Goal: Task Accomplishment & Management: Use online tool/utility

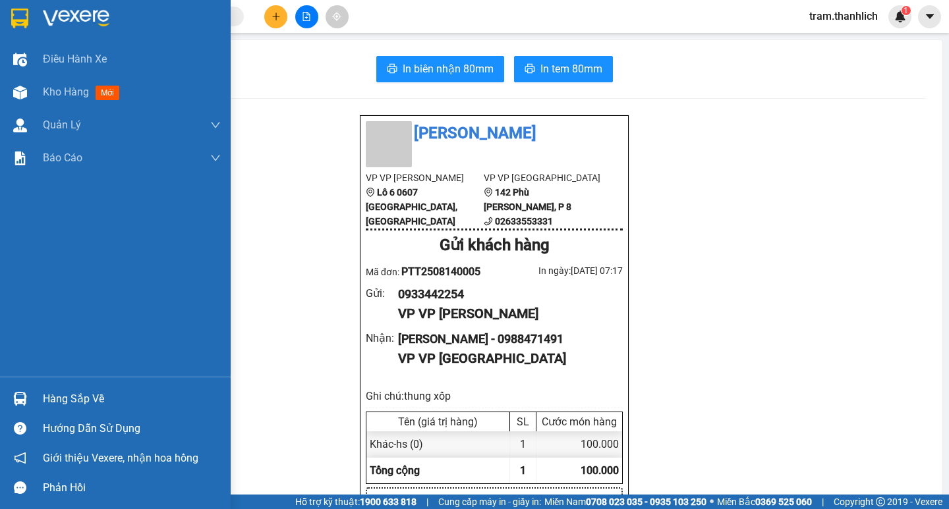
click at [61, 92] on span "Kho hàng" at bounding box center [66, 92] width 46 height 13
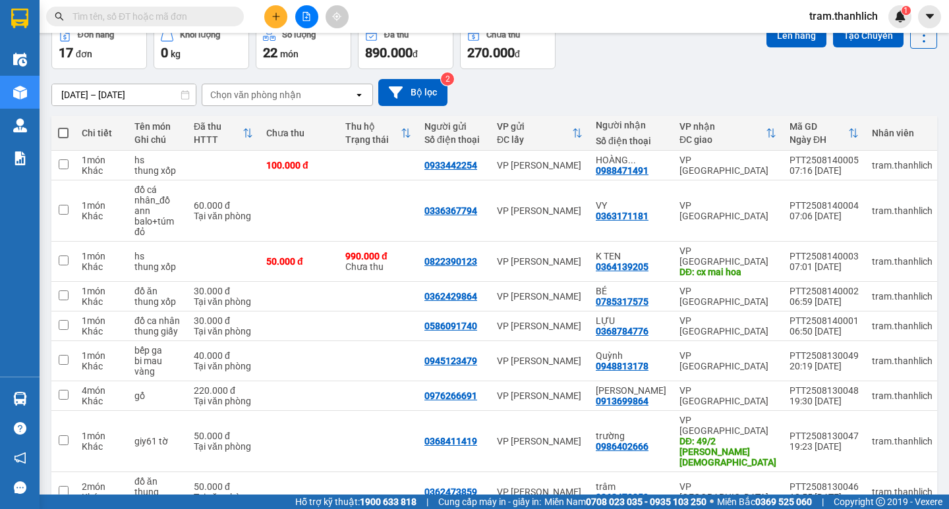
scroll to position [140, 0]
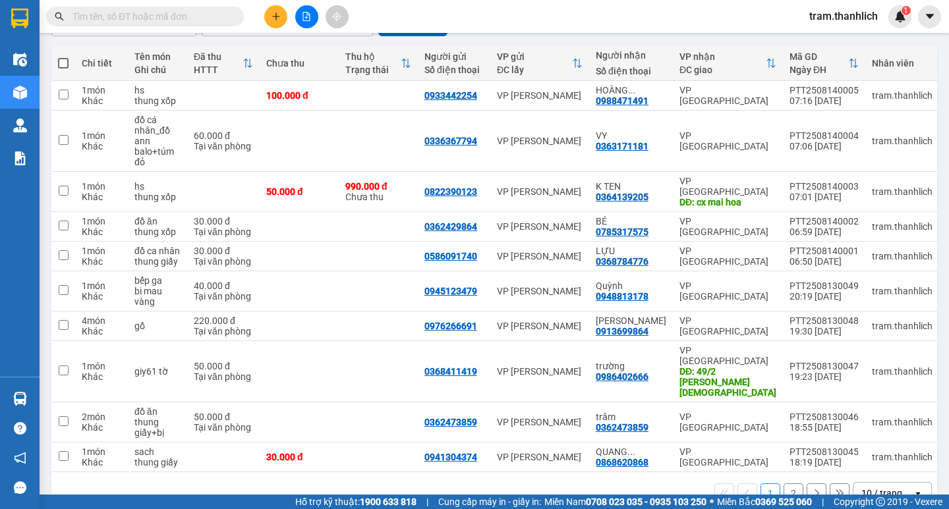
click at [881, 487] on div "10 / trang" at bounding box center [881, 493] width 41 height 13
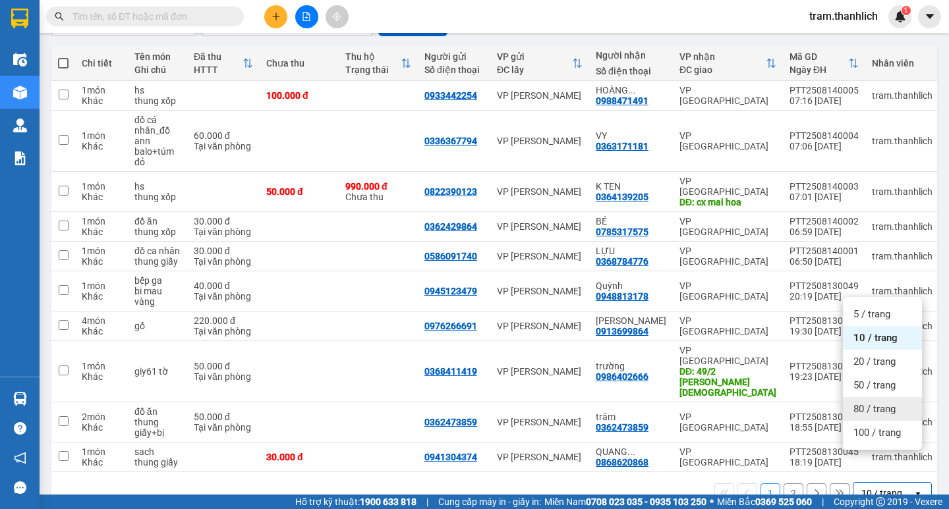
click at [878, 407] on span "80 / trang" at bounding box center [874, 409] width 42 height 13
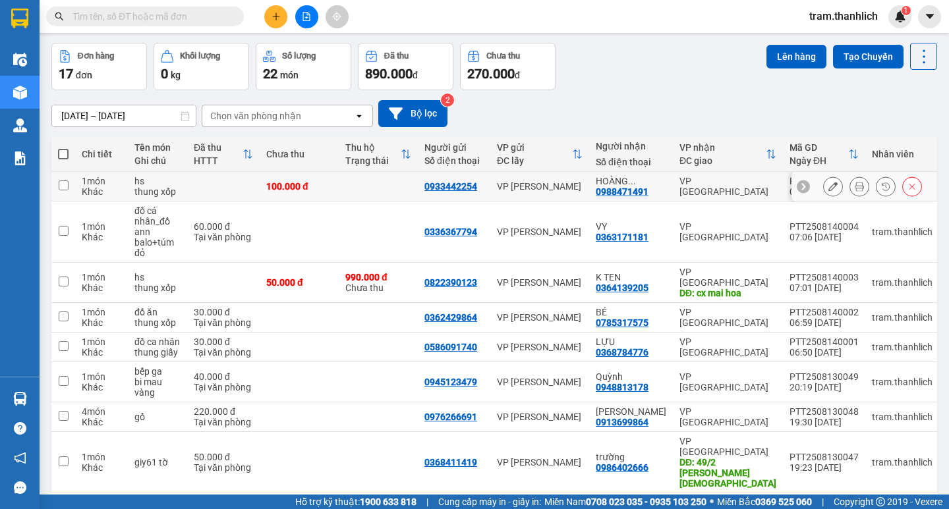
scroll to position [0, 0]
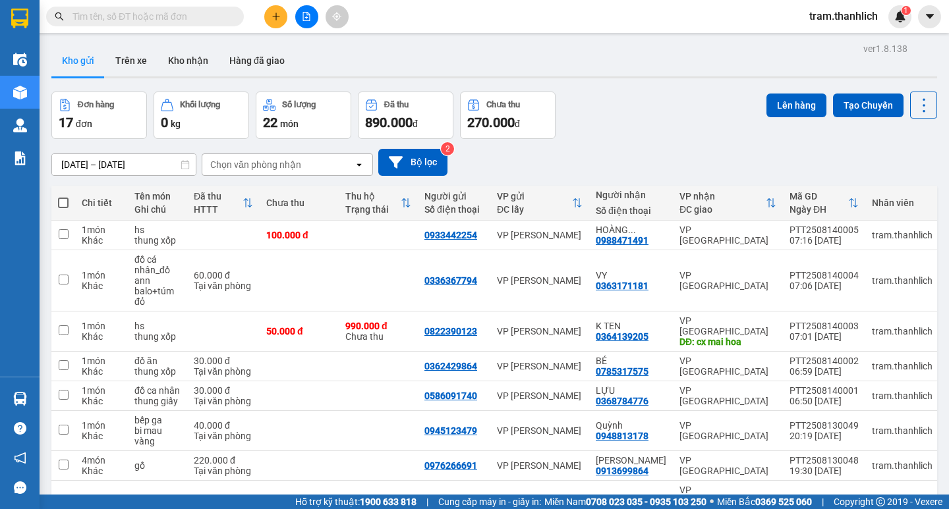
click at [281, 23] on button at bounding box center [275, 16] width 23 height 23
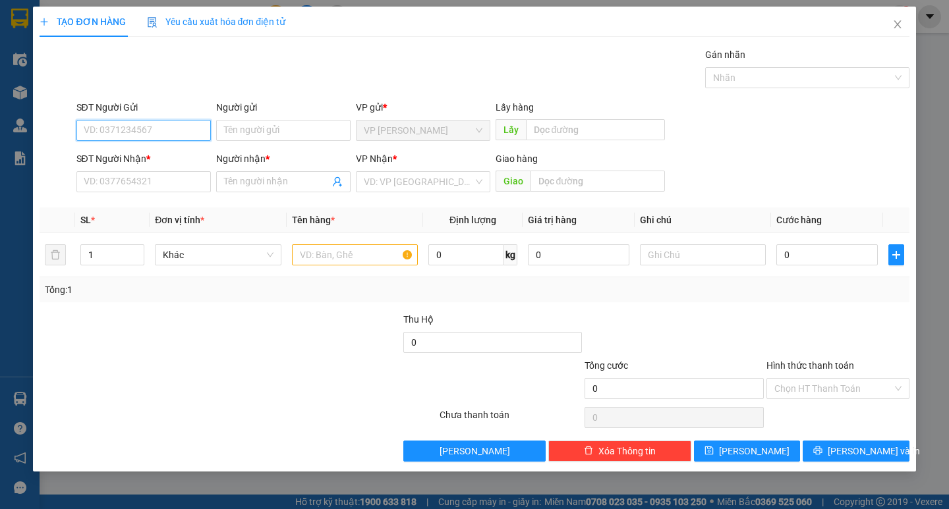
click at [153, 125] on input "SĐT Người Gửi" at bounding box center [143, 130] width 134 height 21
type input "0365559813"
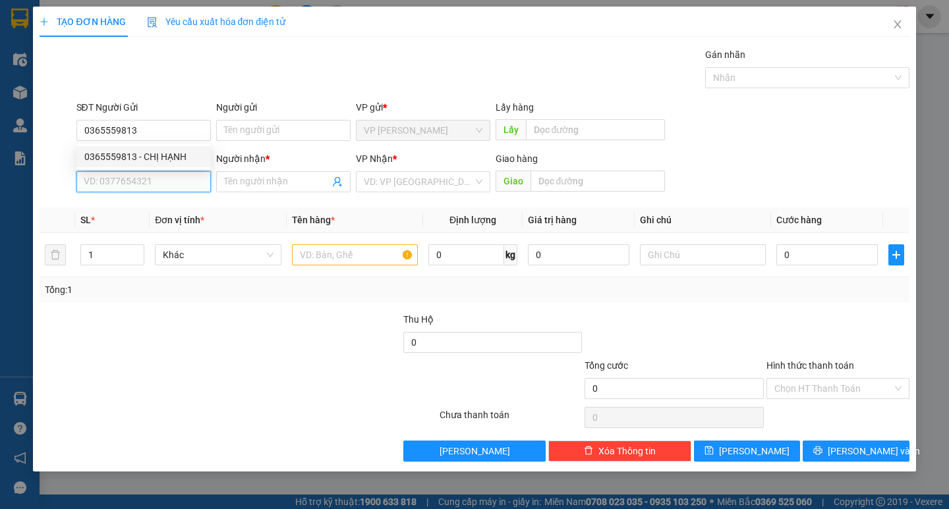
click at [153, 182] on input "SĐT Người Nhận *" at bounding box center [143, 181] width 134 height 21
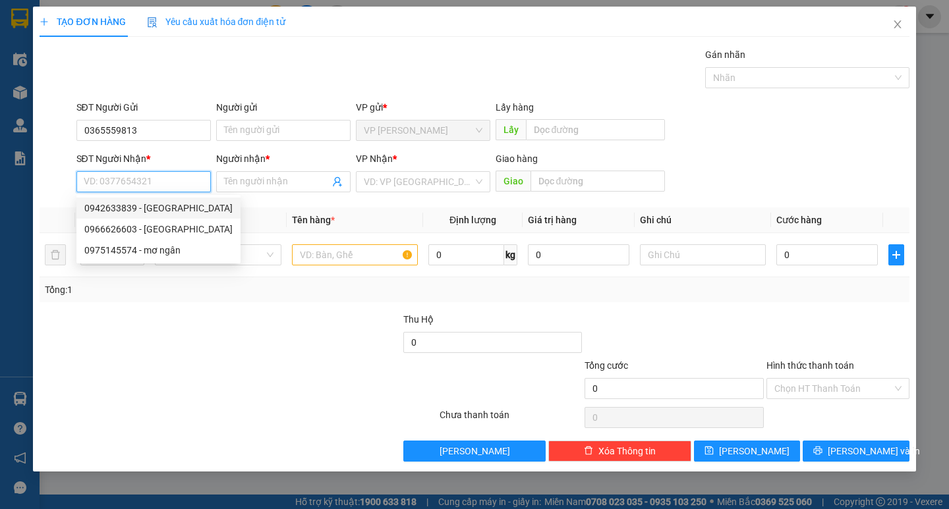
click at [151, 201] on div "0942633839 - [GEOGRAPHIC_DATA]" at bounding box center [158, 208] width 148 height 14
type input "0942633839"
type input "[PERSON_NAME]"
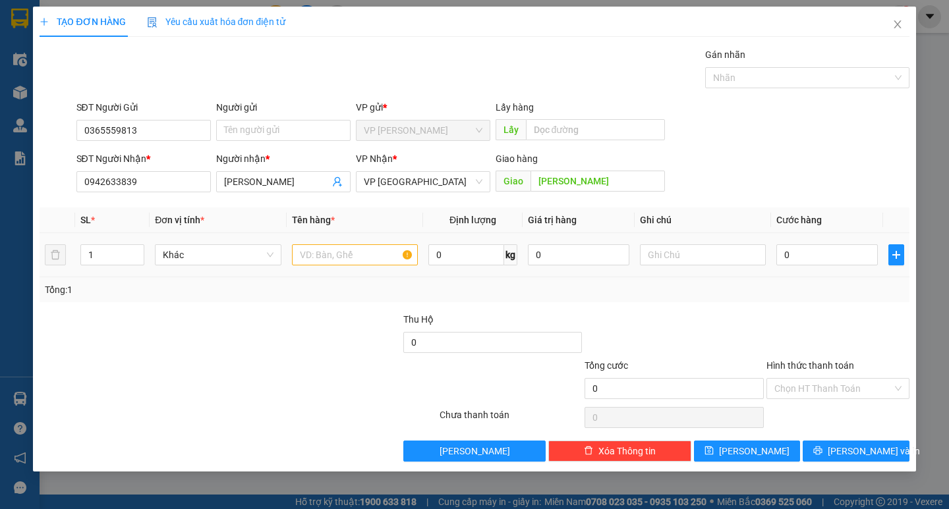
click at [374, 267] on div at bounding box center [355, 255] width 126 height 26
click at [384, 256] on input "text" at bounding box center [355, 254] width 126 height 21
type input "thuốc"
click at [666, 259] on input "text" at bounding box center [703, 254] width 126 height 21
type input "bi"
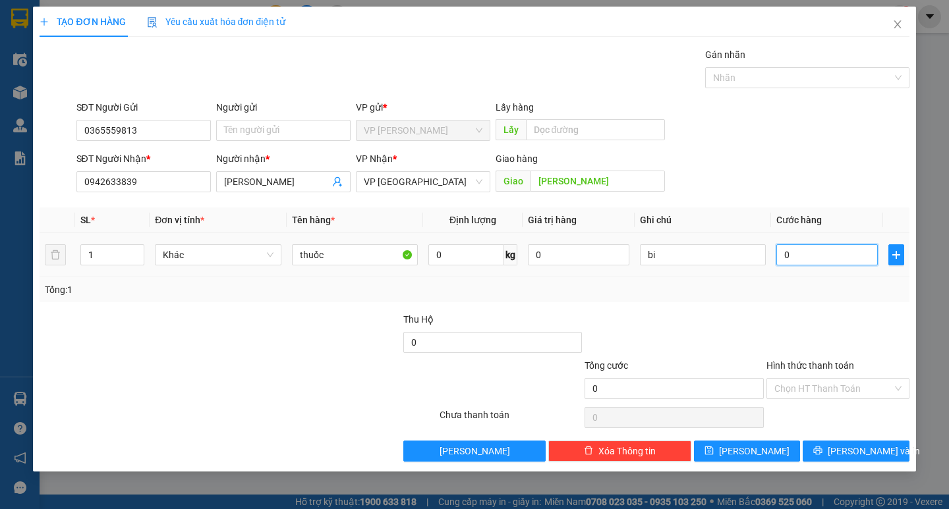
click at [847, 262] on input "0" at bounding box center [826, 254] width 101 height 21
type input "3"
type input "30"
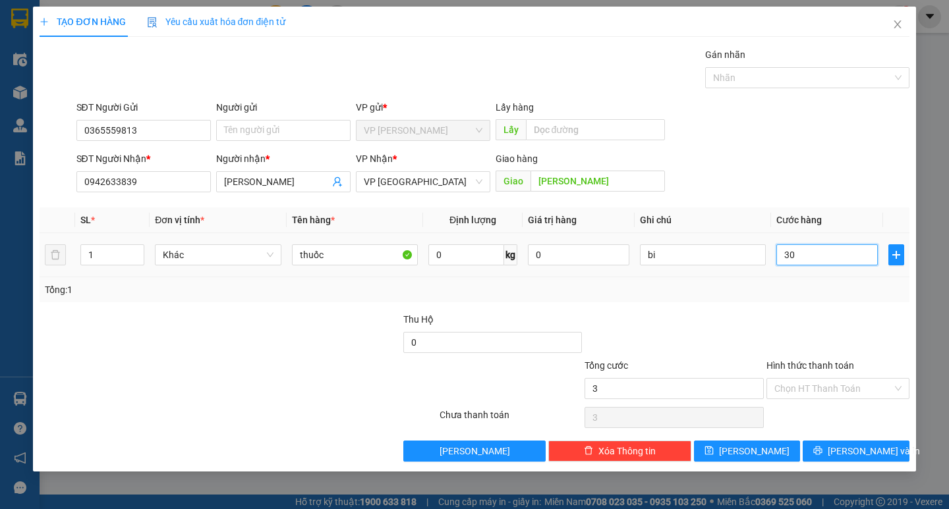
type input "30"
type input "300"
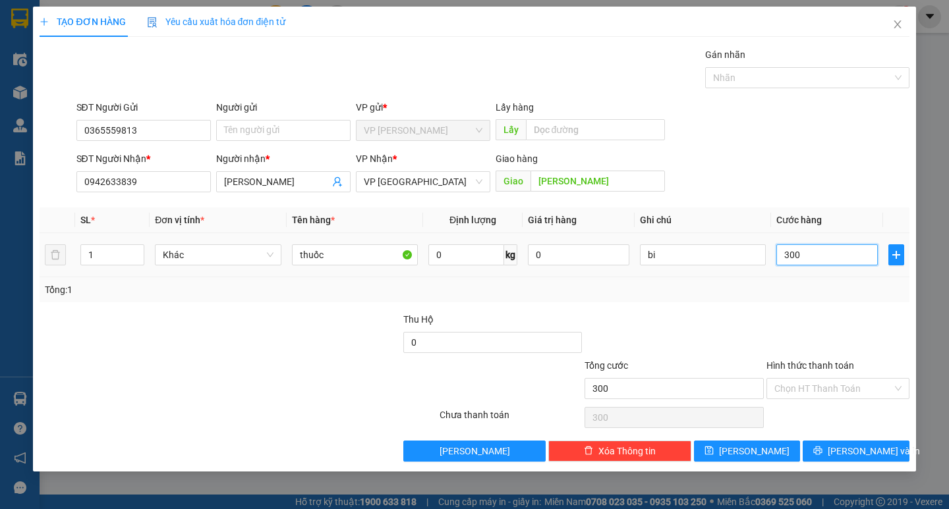
type input "3.000"
type input "30.000"
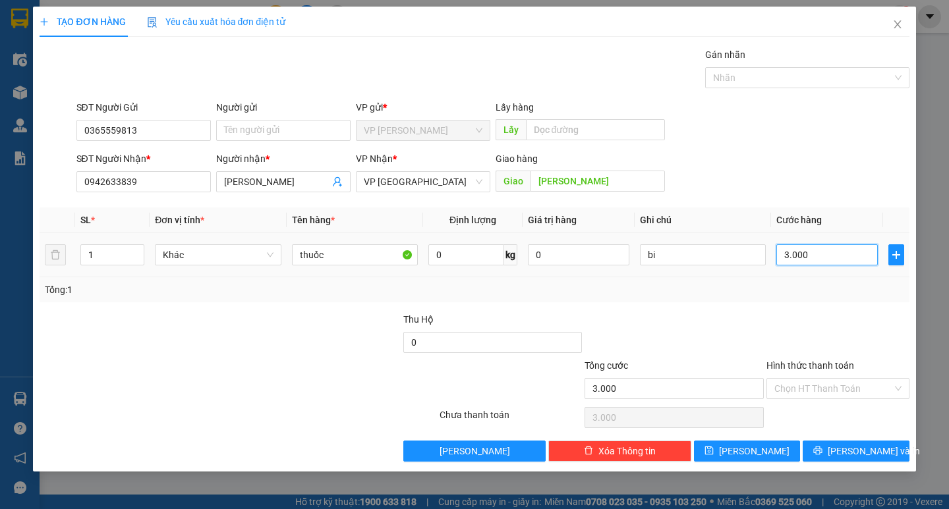
type input "30.000"
click at [686, 260] on input "bi" at bounding box center [703, 254] width 126 height 21
type input "bi đen"
click at [818, 400] on div "Hình thức thanh toán Chọn HT Thanh Toán" at bounding box center [837, 382] width 143 height 46
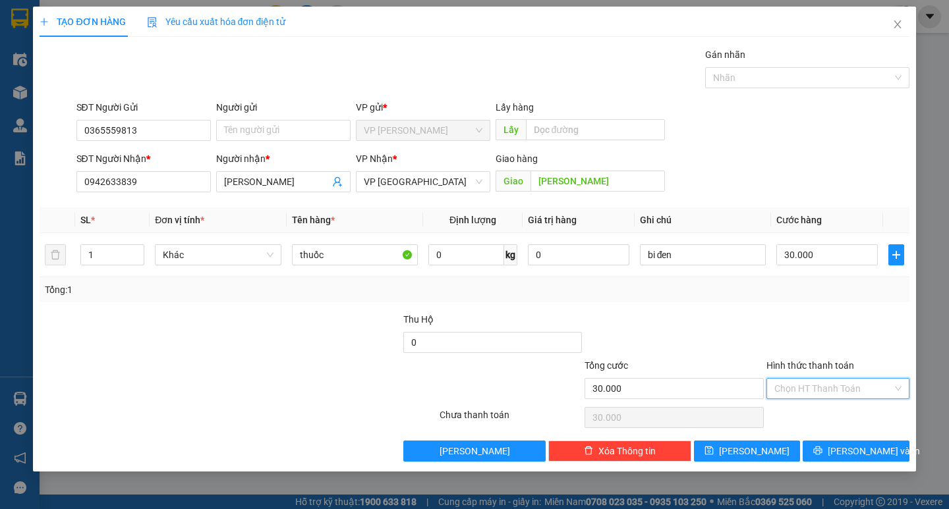
click at [816, 389] on input "Hình thức thanh toán" at bounding box center [833, 389] width 118 height 20
click at [813, 415] on div "Tại văn phòng" at bounding box center [837, 415] width 127 height 14
type input "0"
click at [829, 452] on button "[PERSON_NAME] và In" at bounding box center [856, 451] width 106 height 21
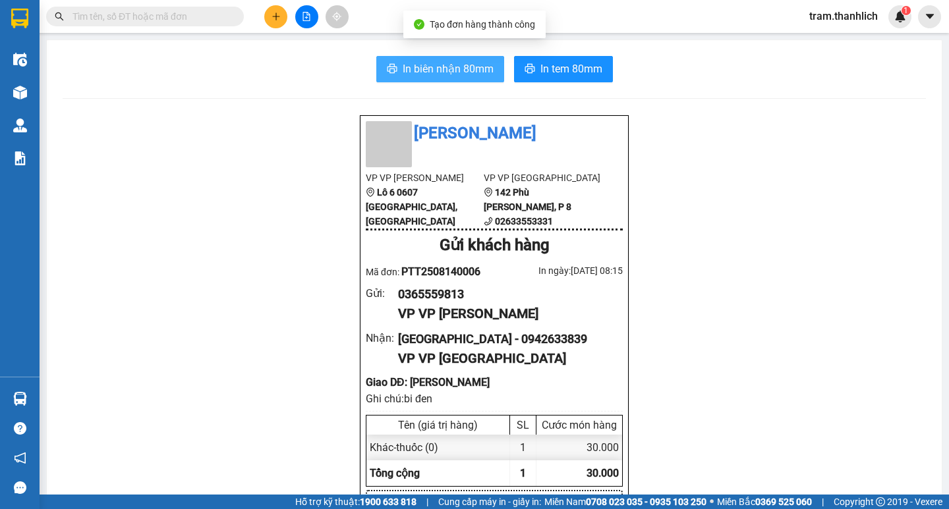
drag, startPoint x: 483, startPoint y: 88, endPoint x: 477, endPoint y: 72, distance: 16.9
click at [475, 68] on span "In biên nhận 80mm" at bounding box center [448, 69] width 91 height 16
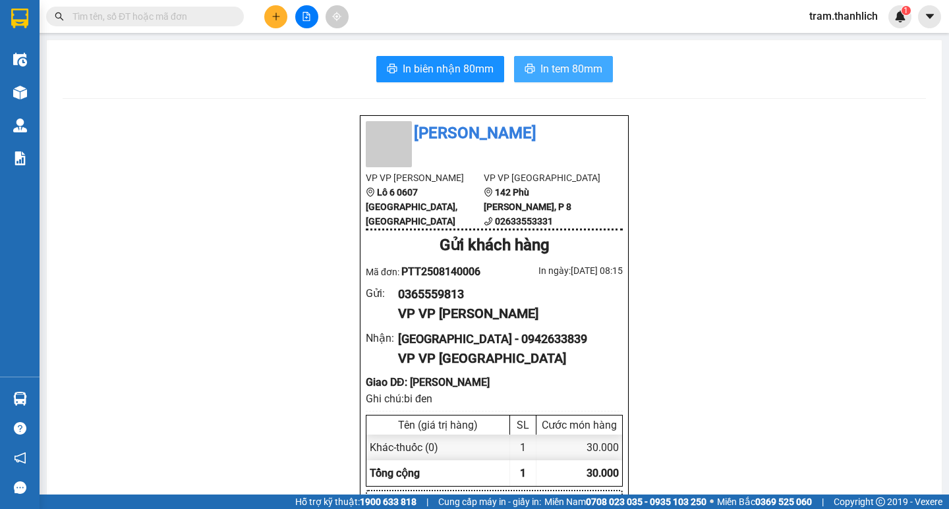
click at [584, 71] on span "In tem 80mm" at bounding box center [571, 69] width 62 height 16
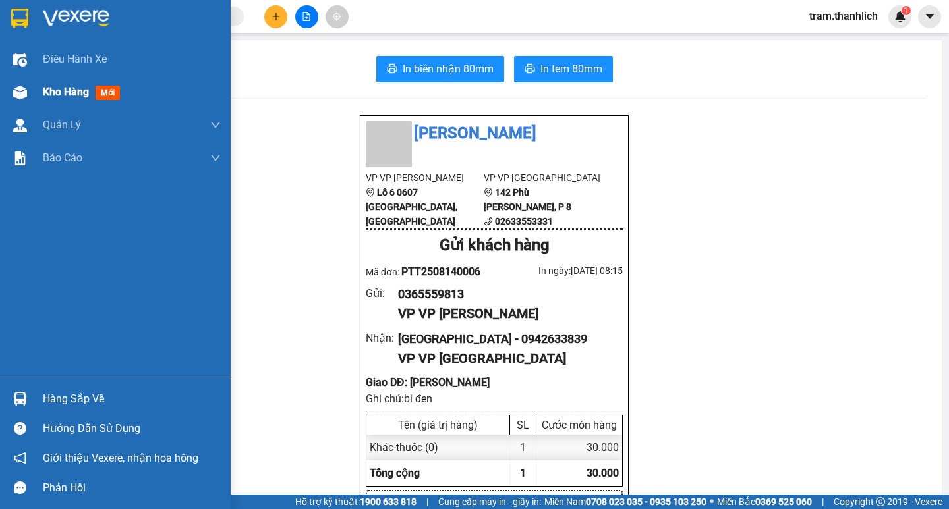
click at [99, 88] on span "mới" at bounding box center [108, 93] width 24 height 14
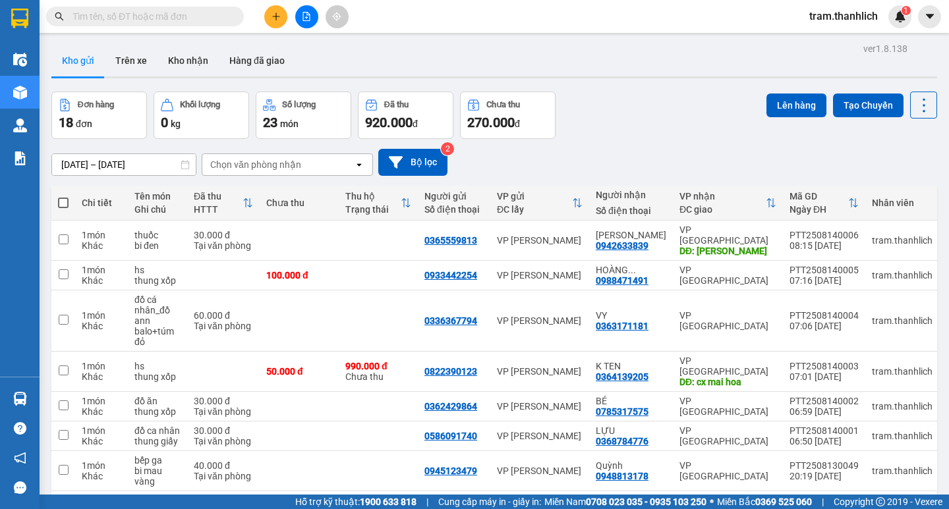
click at [61, 202] on span at bounding box center [63, 203] width 11 height 11
click at [63, 196] on input "checkbox" at bounding box center [63, 196] width 0 height 0
checkbox input "true"
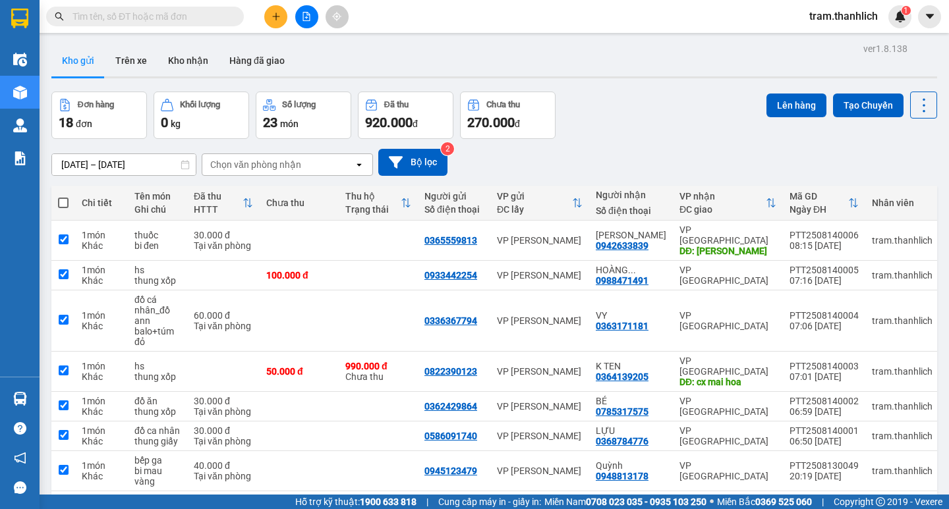
checkbox input "true"
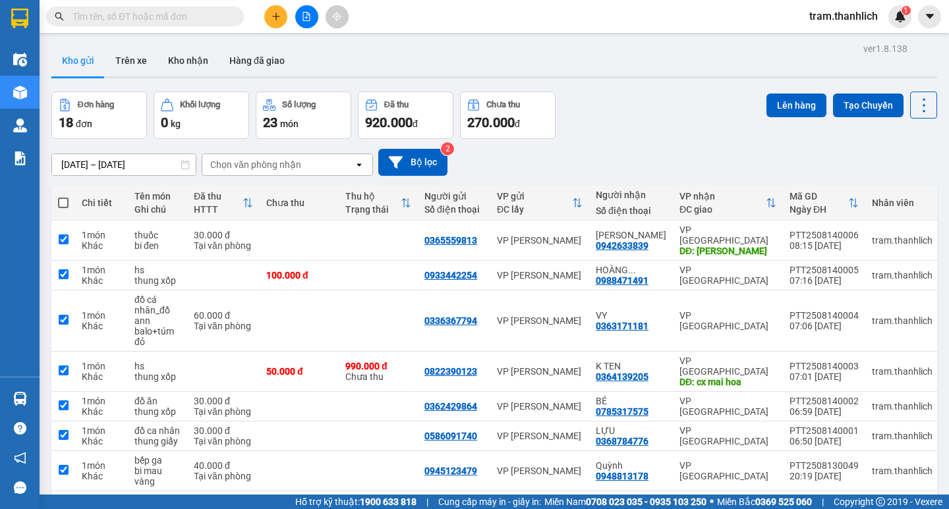
checkbox input "true"
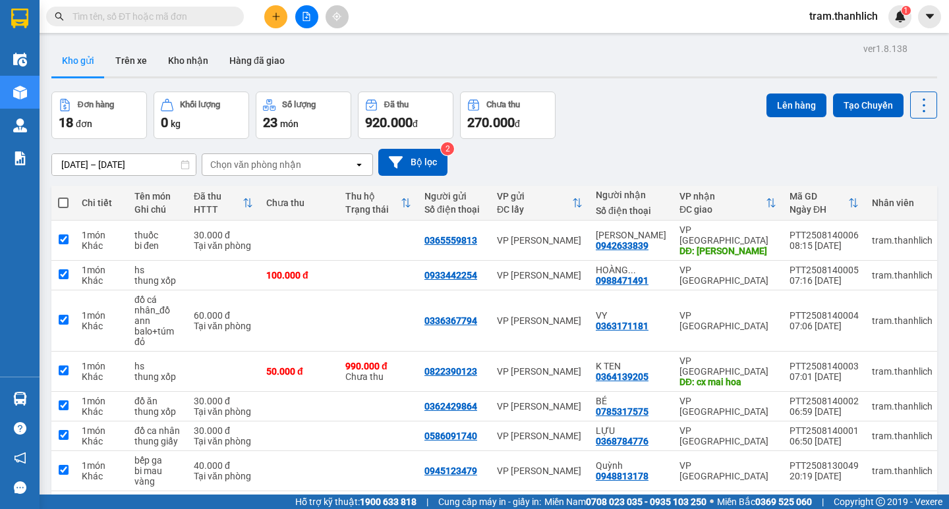
checkbox input "true"
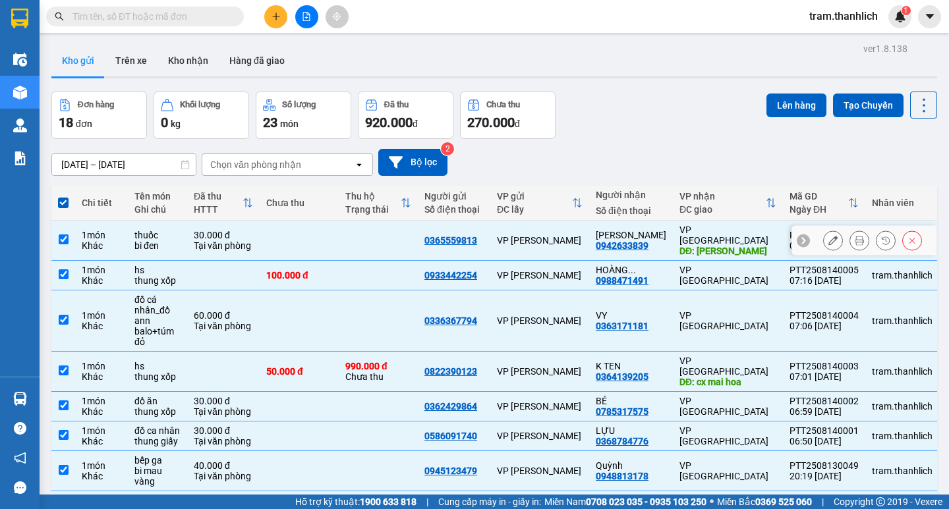
click at [65, 235] on input "checkbox" at bounding box center [64, 240] width 10 height 10
checkbox input "false"
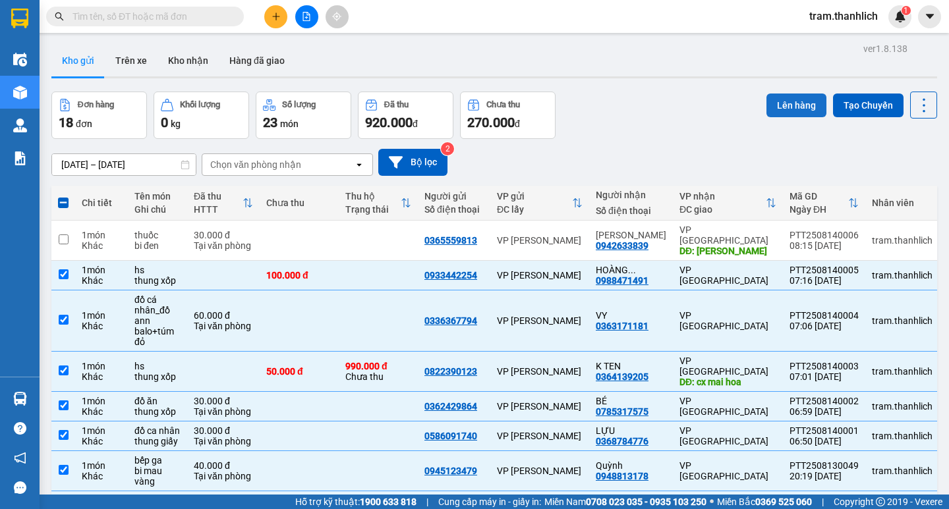
click at [766, 108] on button "Lên hàng" at bounding box center [796, 106] width 60 height 24
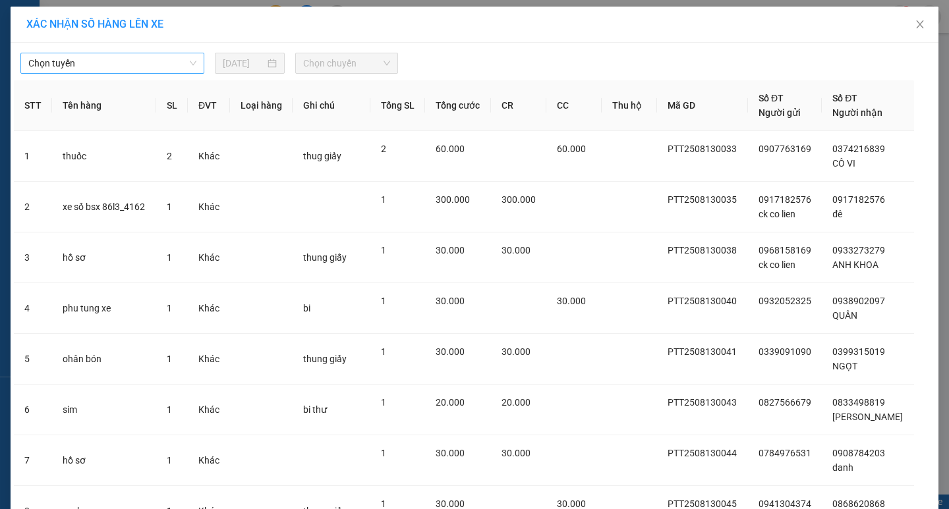
click at [122, 60] on span "Chọn tuyến" at bounding box center [112, 63] width 168 height 20
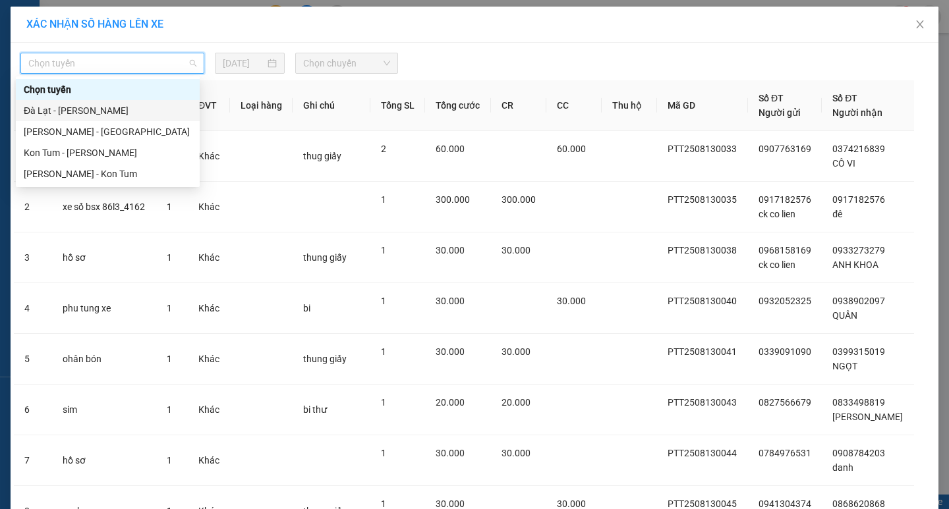
click at [102, 109] on div "Đà Lạt - [PERSON_NAME]" at bounding box center [108, 110] width 168 height 14
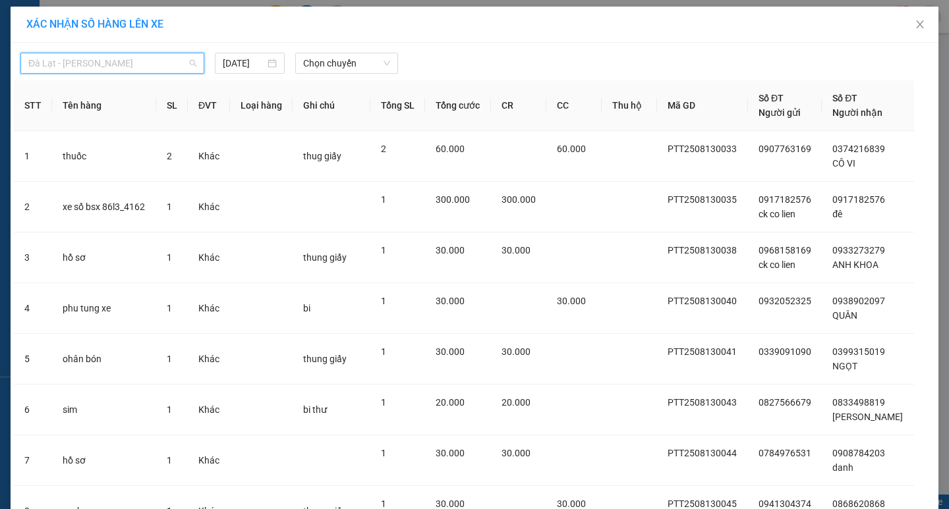
click at [117, 63] on span "Đà Lạt - [PERSON_NAME]" at bounding box center [112, 63] width 168 height 20
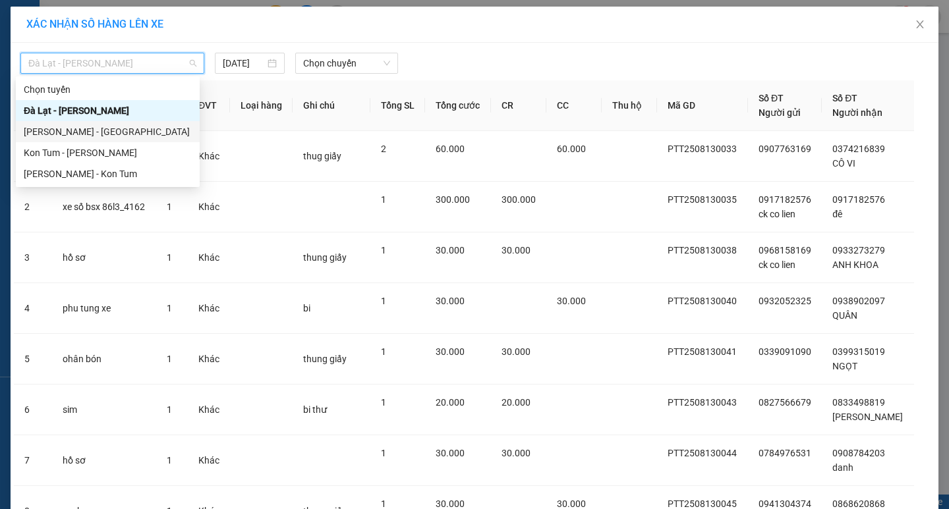
click at [119, 133] on div "[PERSON_NAME] - [GEOGRAPHIC_DATA]" at bounding box center [108, 132] width 168 height 14
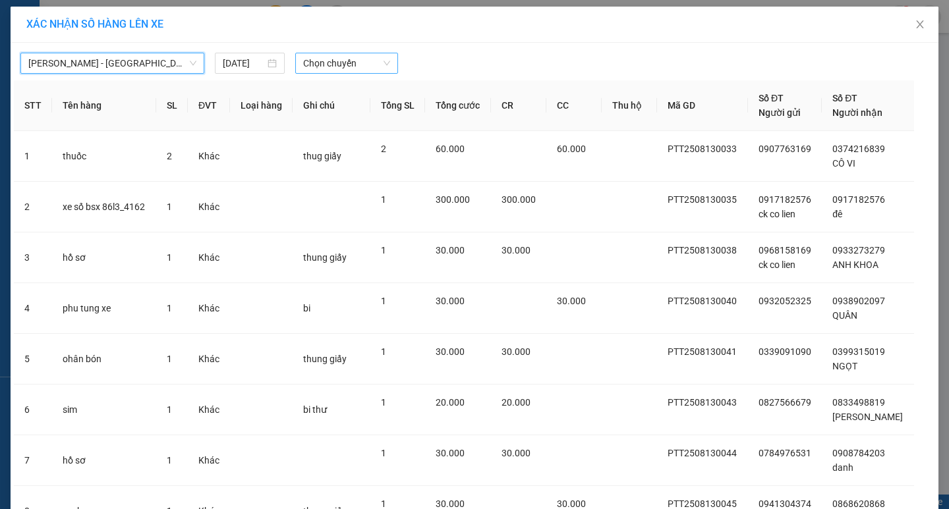
click at [350, 65] on span "Chọn chuyến" at bounding box center [346, 63] width 87 height 20
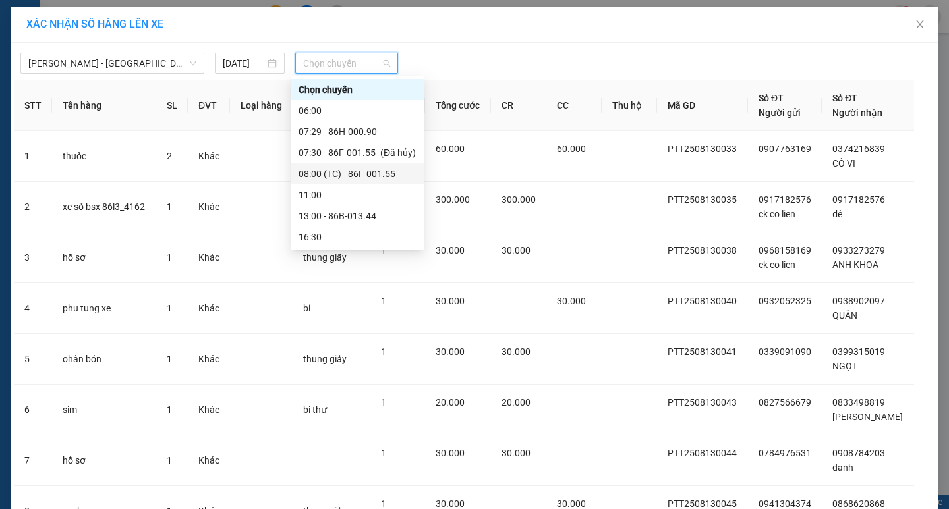
click at [358, 179] on div "08:00 (TC) - 86F-001.55" at bounding box center [357, 174] width 117 height 14
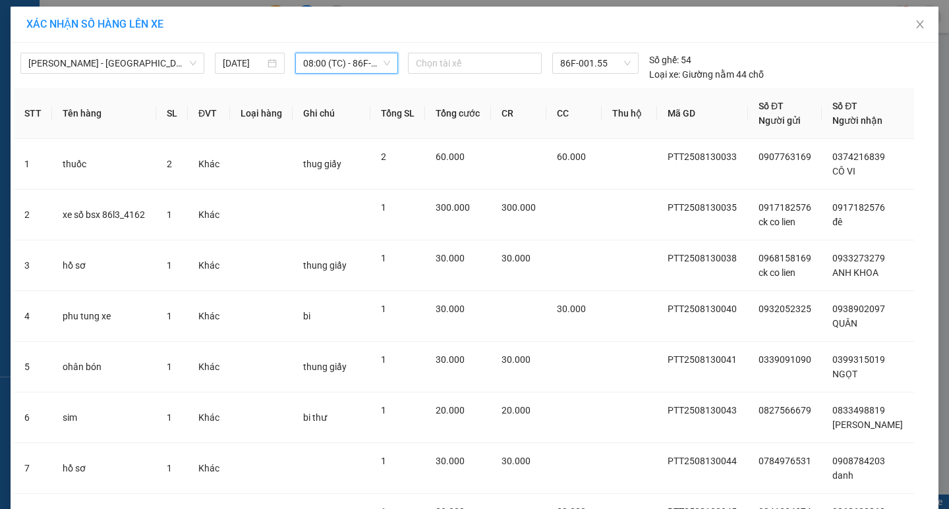
click at [341, 73] on div "08:00 (TC) - 86F-001.55" at bounding box center [346, 63] width 103 height 21
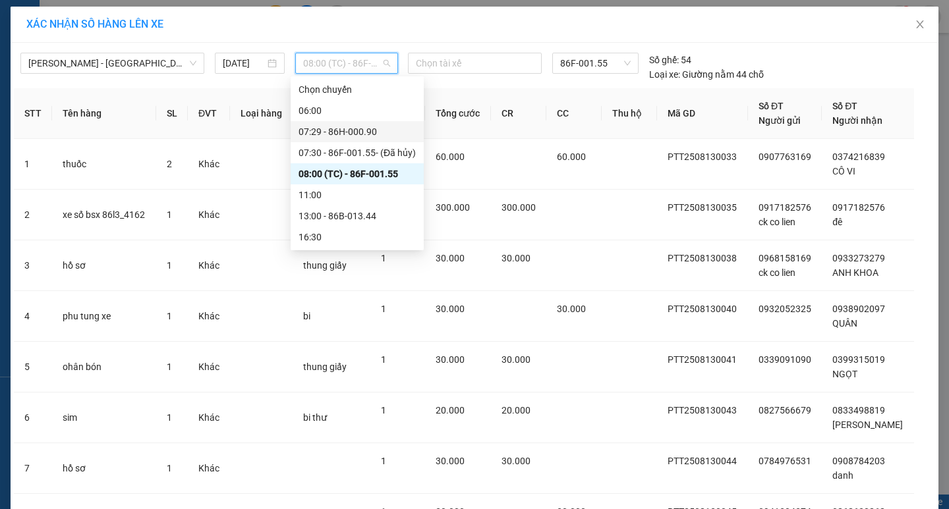
click at [345, 123] on div "07:29 - 86H-000.90" at bounding box center [357, 131] width 133 height 21
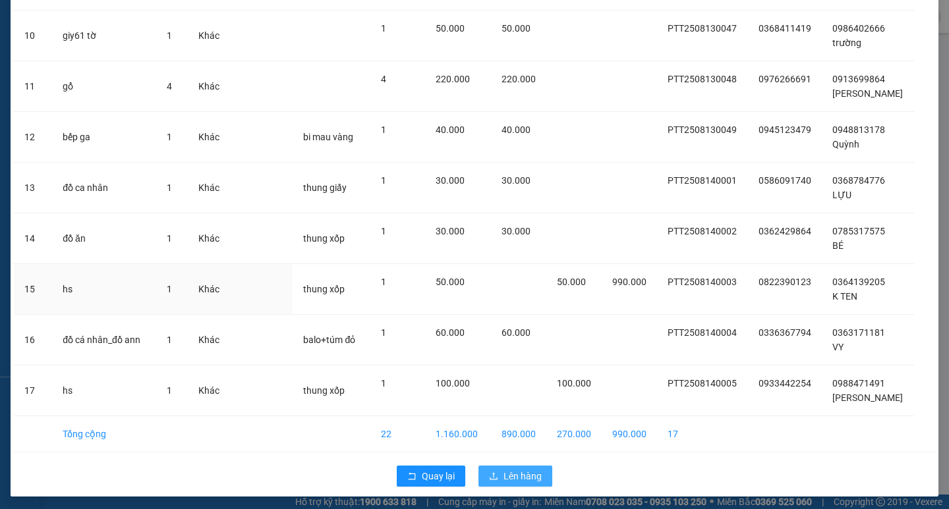
scroll to position [589, 0]
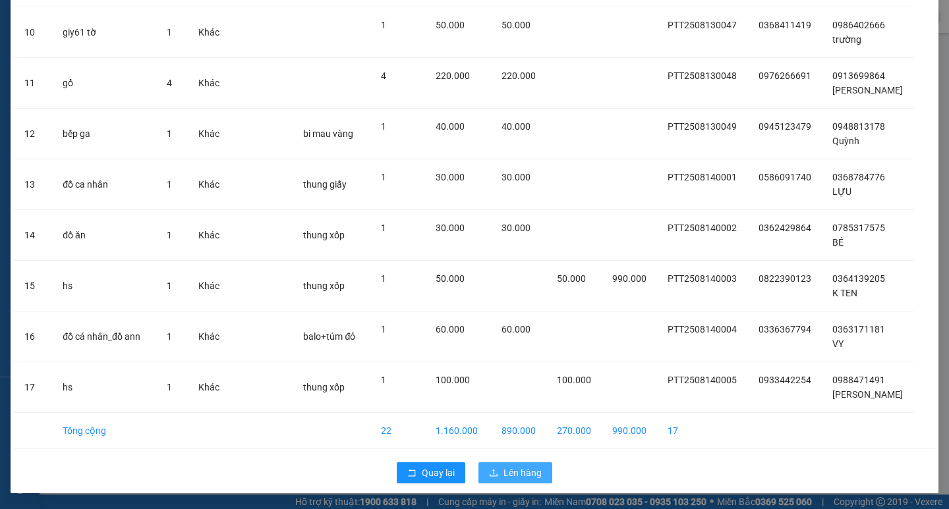
click at [489, 473] on icon "upload" at bounding box center [493, 473] width 9 height 9
